Goal: Task Accomplishment & Management: Use online tool/utility

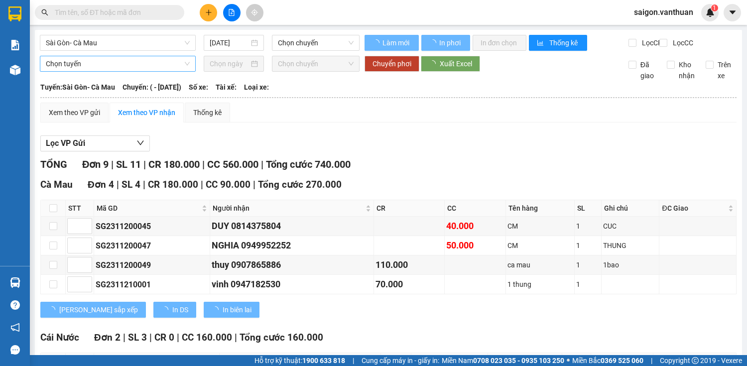
type input "[DATE]"
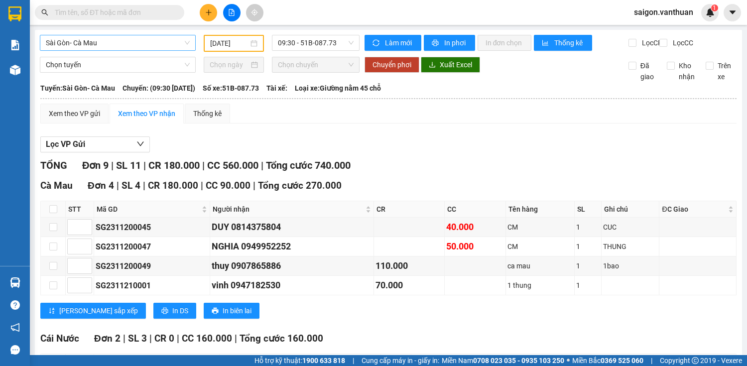
click at [174, 44] on span "Sài Gòn- Cà Mau" at bounding box center [118, 42] width 144 height 15
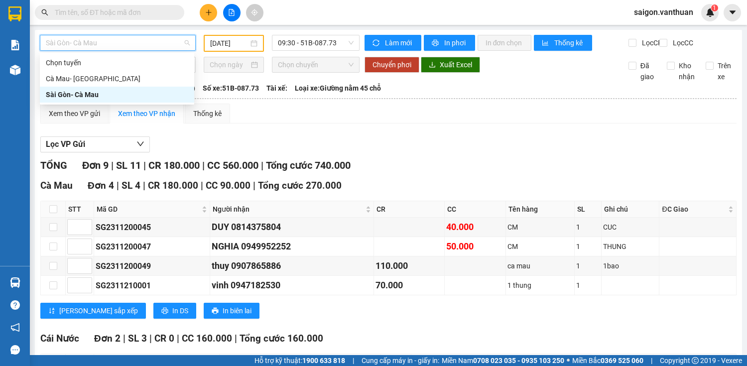
click at [119, 91] on div "Sài Gòn- Cà Mau" at bounding box center [117, 94] width 142 height 11
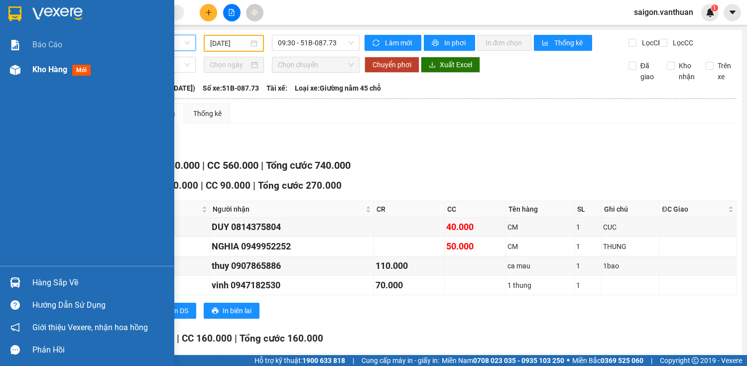
click at [8, 69] on div at bounding box center [14, 69] width 17 height 17
click at [9, 69] on div at bounding box center [14, 69] width 17 height 17
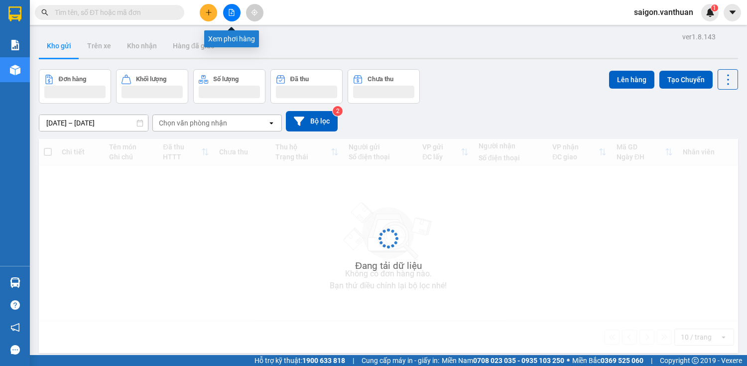
click at [232, 14] on icon "file-add" at bounding box center [231, 12] width 7 height 7
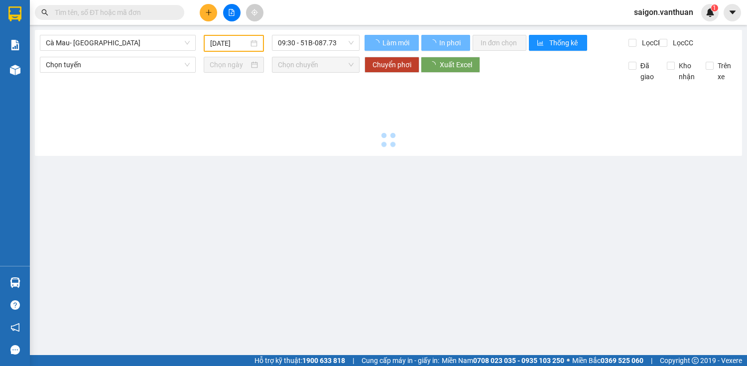
type input "[DATE]"
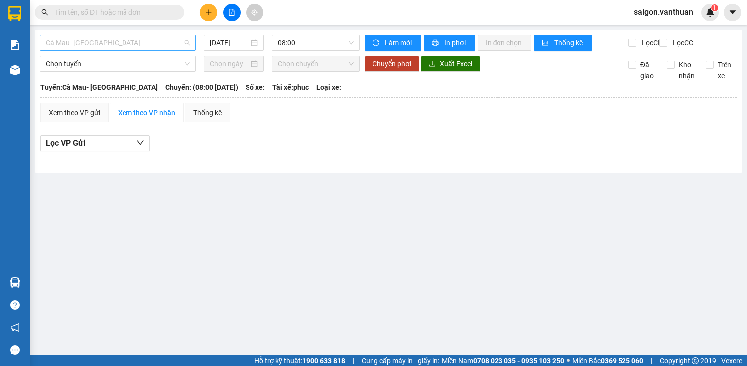
click at [132, 47] on span "Cà Mau- [GEOGRAPHIC_DATA]" at bounding box center [118, 42] width 144 height 15
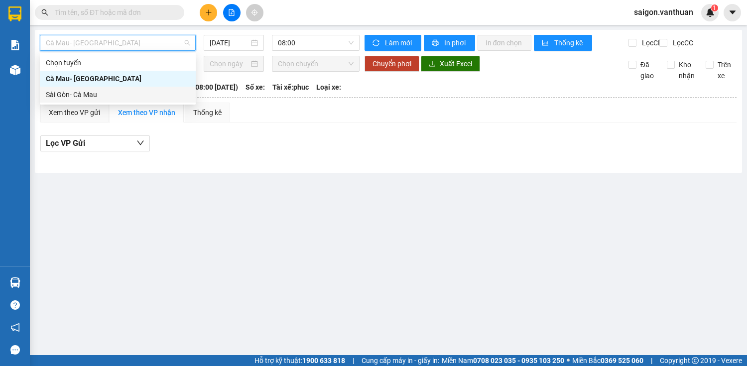
click at [59, 96] on div "Sài Gòn- Cà Mau" at bounding box center [118, 94] width 144 height 11
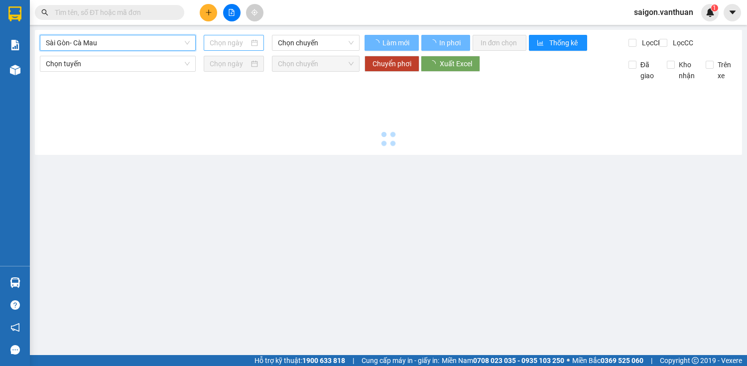
type input "[DATE]"
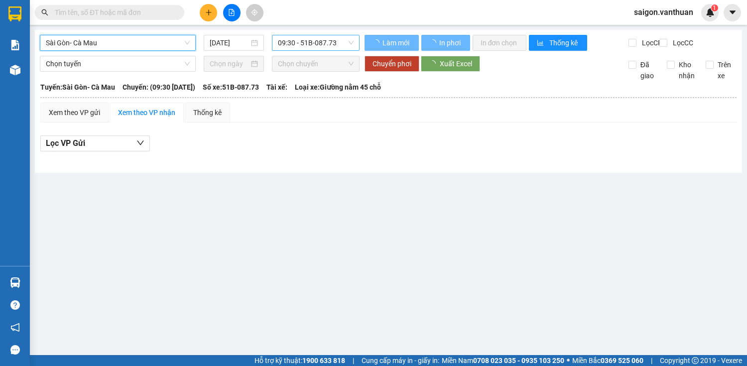
click at [309, 41] on span "09:30 - 51B-087.73" at bounding box center [316, 42] width 76 height 15
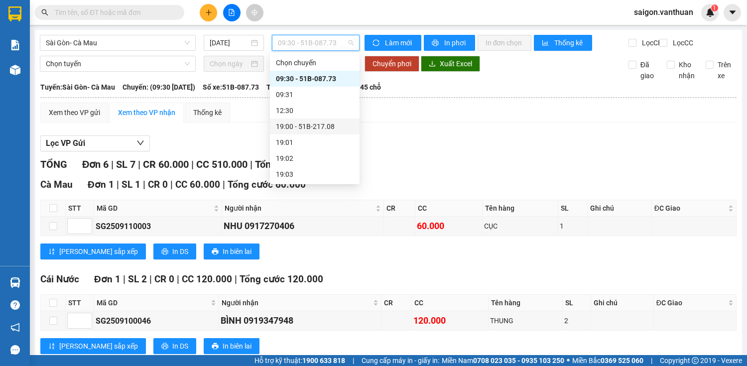
click at [325, 120] on div "19:00 - 51B-217.08" at bounding box center [315, 126] width 90 height 16
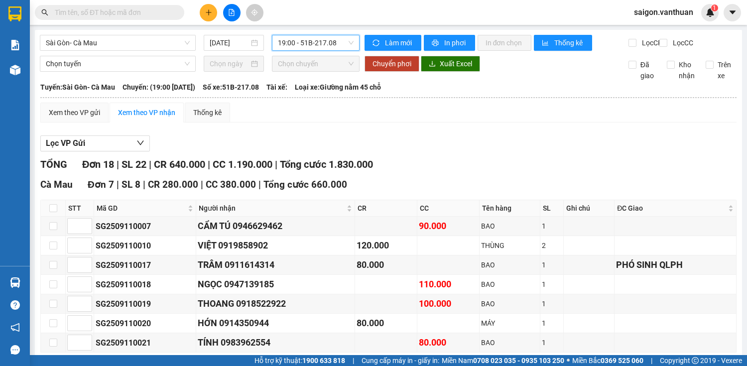
click at [341, 46] on span "19:00 - 51B-217.08" at bounding box center [316, 42] width 76 height 15
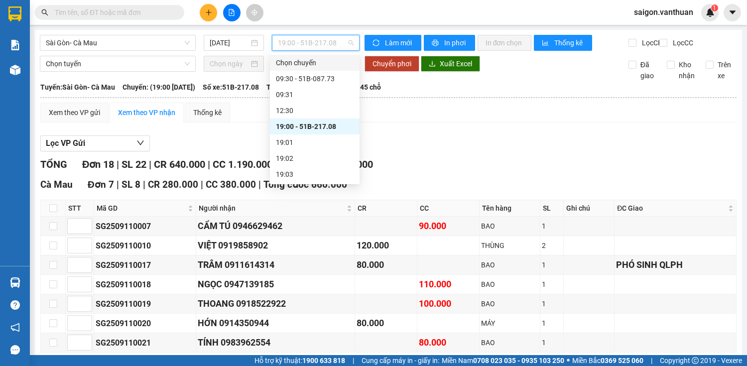
click at [326, 71] on div "Chọn chuyến 09:30 - 51B-087.73 09:31 12:30 19:00 - 51B-217.08 19:01 19:02 19:03…" at bounding box center [315, 134] width 90 height 159
click at [326, 72] on div "09:30 - 51B-087.73" at bounding box center [315, 79] width 90 height 16
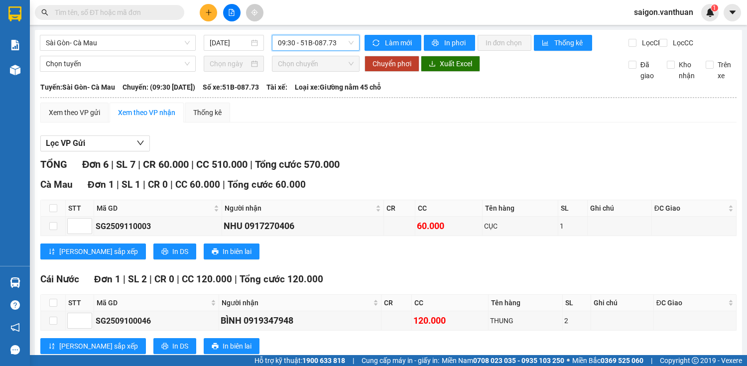
click at [334, 43] on span "09:30 - 51B-087.73" at bounding box center [316, 42] width 76 height 15
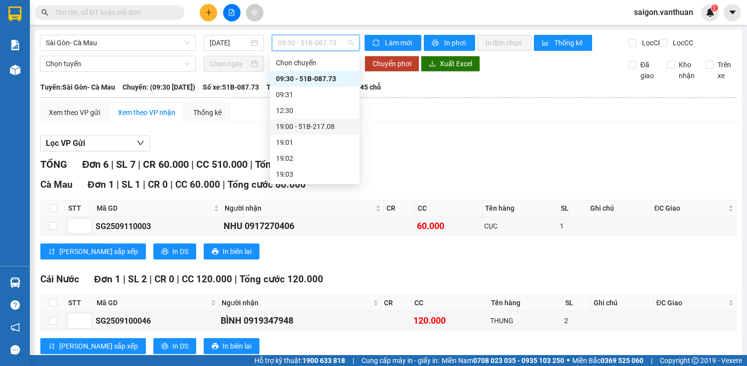
click at [321, 123] on div "19:00 - 51B-217.08" at bounding box center [315, 126] width 78 height 11
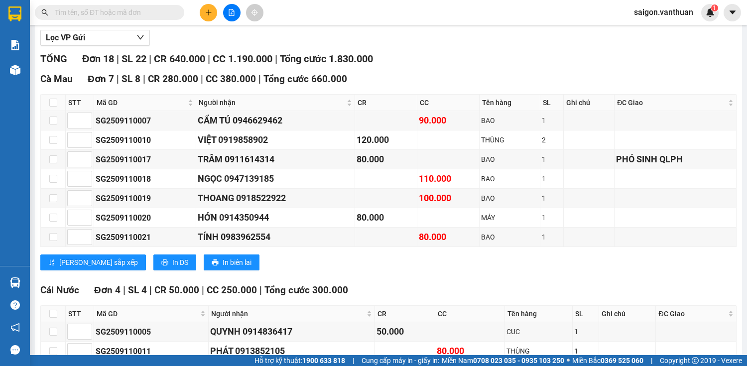
scroll to position [119, 0]
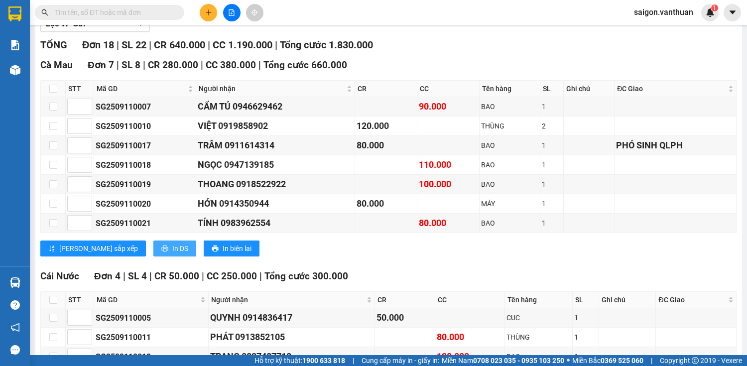
click at [172, 254] on span "In DS" at bounding box center [180, 248] width 16 height 11
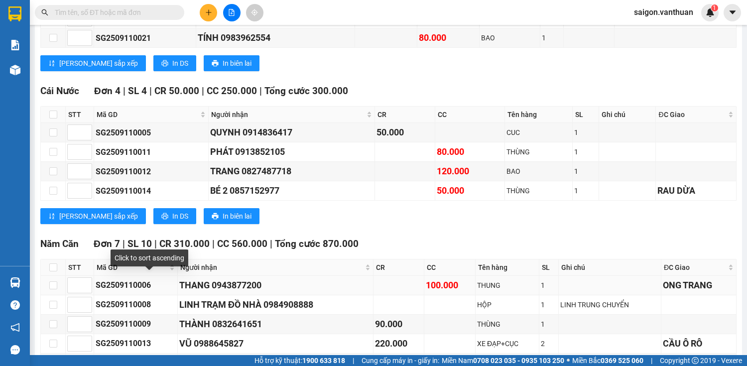
scroll to position [319, 0]
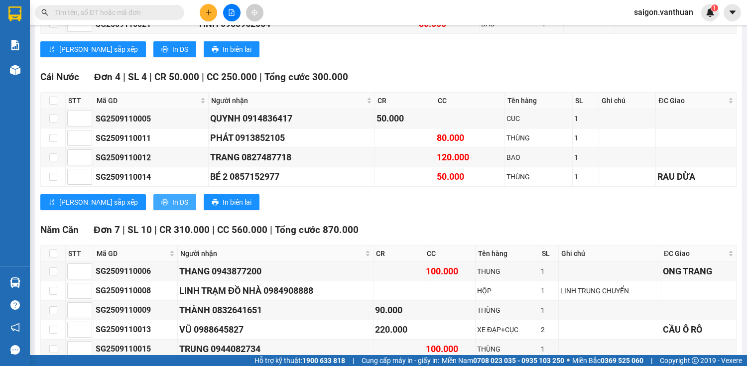
click at [172, 208] on span "In DS" at bounding box center [180, 202] width 16 height 11
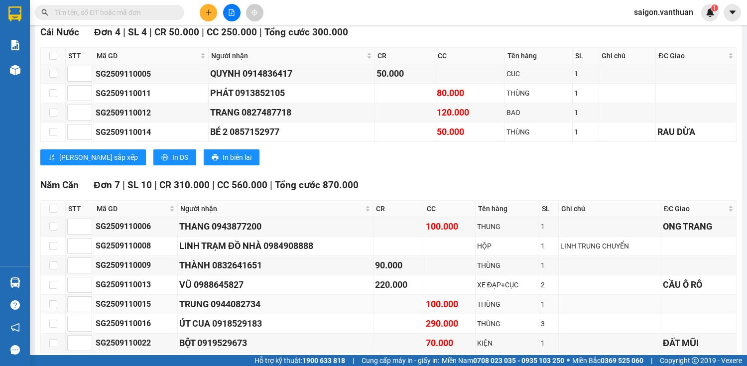
scroll to position [414, 0]
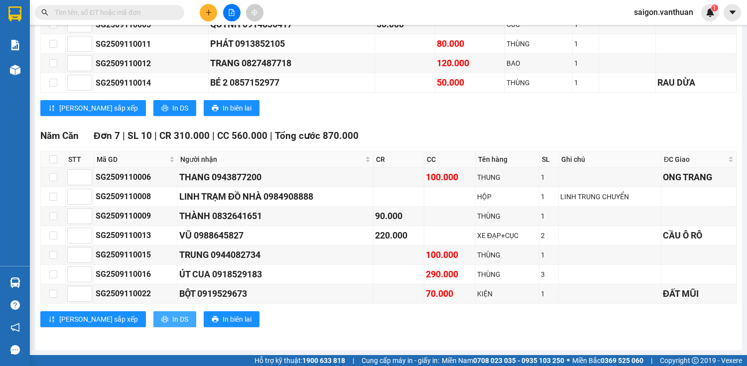
drag, startPoint x: 129, startPoint y: 305, endPoint x: 129, endPoint y: 315, distance: 9.5
click at [129, 306] on div "[GEOGRAPHIC_DATA] 7 | SL 10 | CR 310.000 | CC 560.000 | Tổng cước 870.000 STT M…" at bounding box center [388, 231] width 696 height 206
click at [172, 316] on span "In DS" at bounding box center [180, 319] width 16 height 11
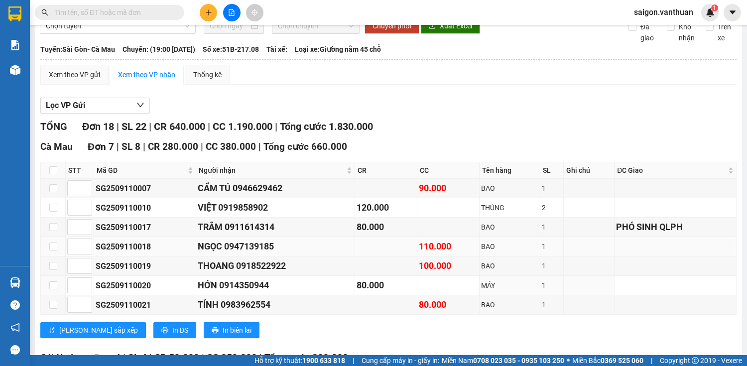
scroll to position [0, 0]
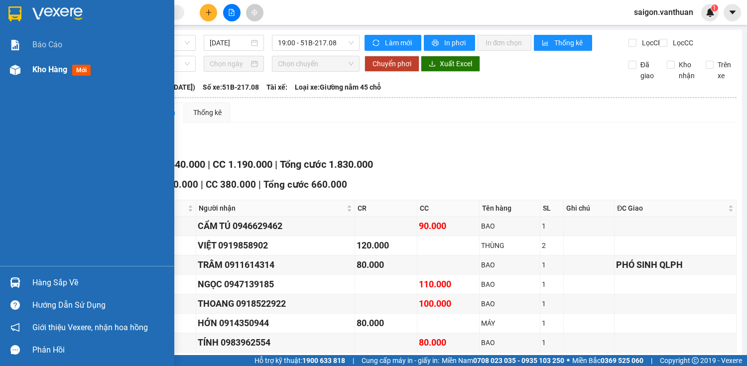
click at [27, 68] on div "Kho hàng mới" at bounding box center [87, 69] width 174 height 25
